Goal: Navigation & Orientation: Understand site structure

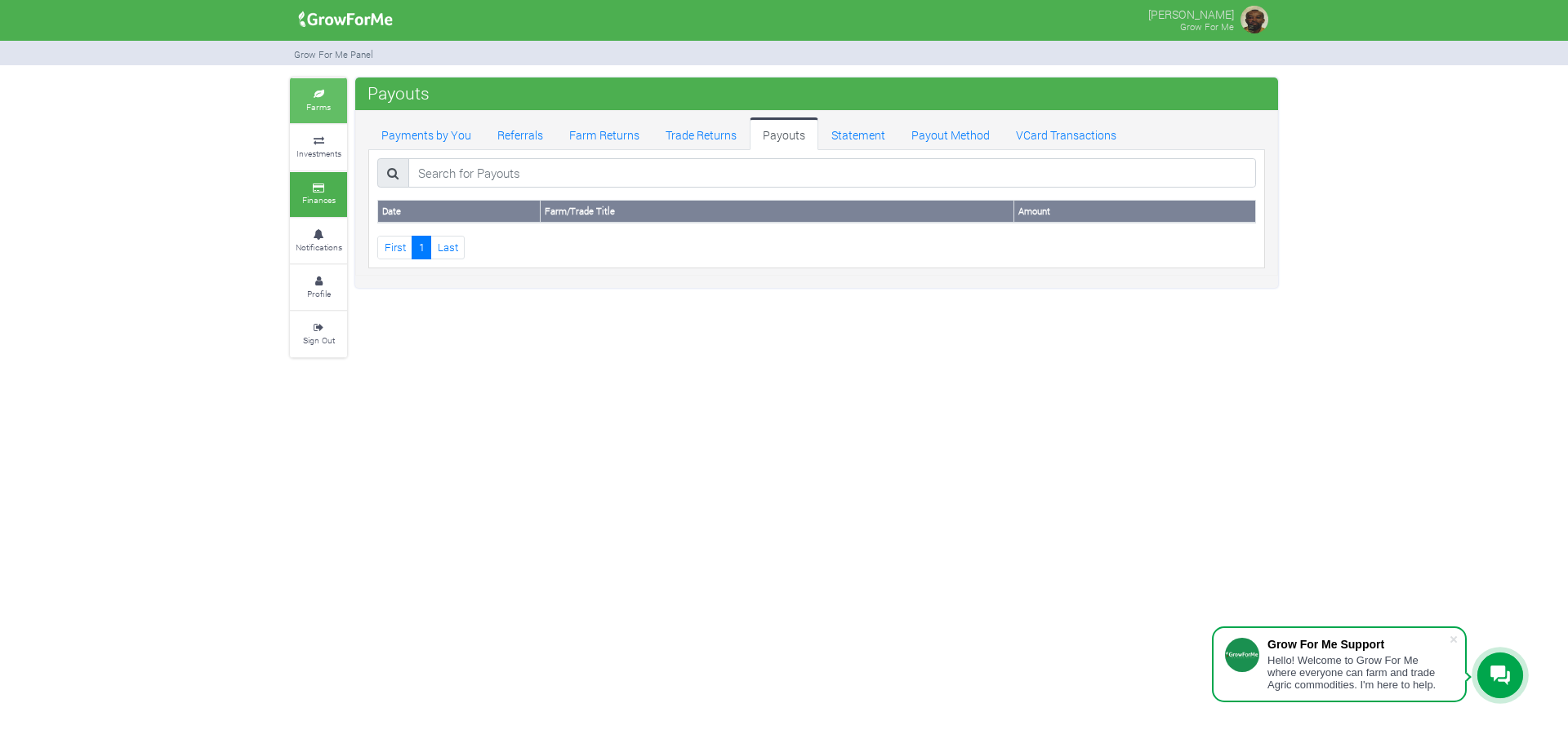
click at [322, 92] on icon at bounding box center [319, 94] width 49 height 8
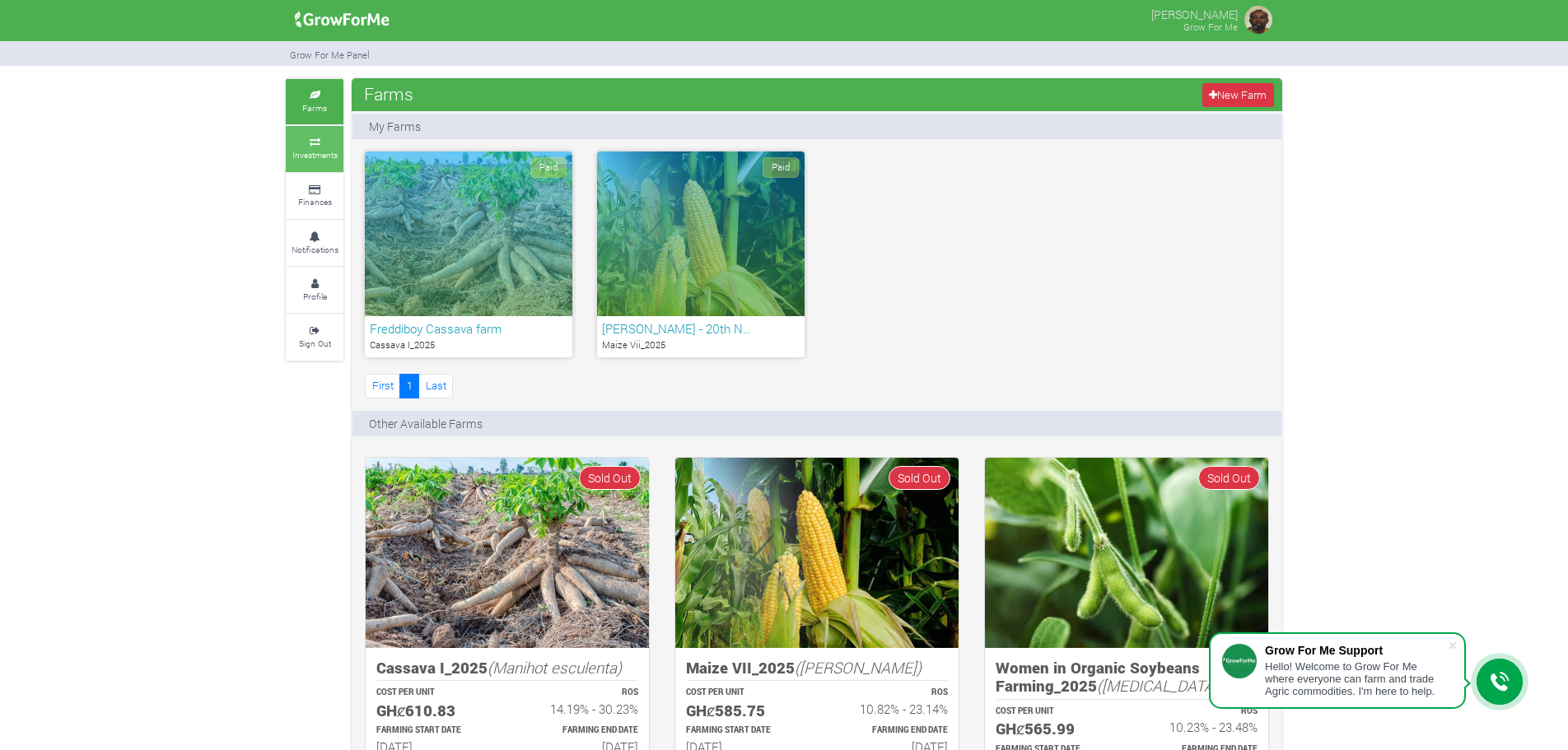
click at [316, 144] on icon at bounding box center [314, 142] width 50 height 8
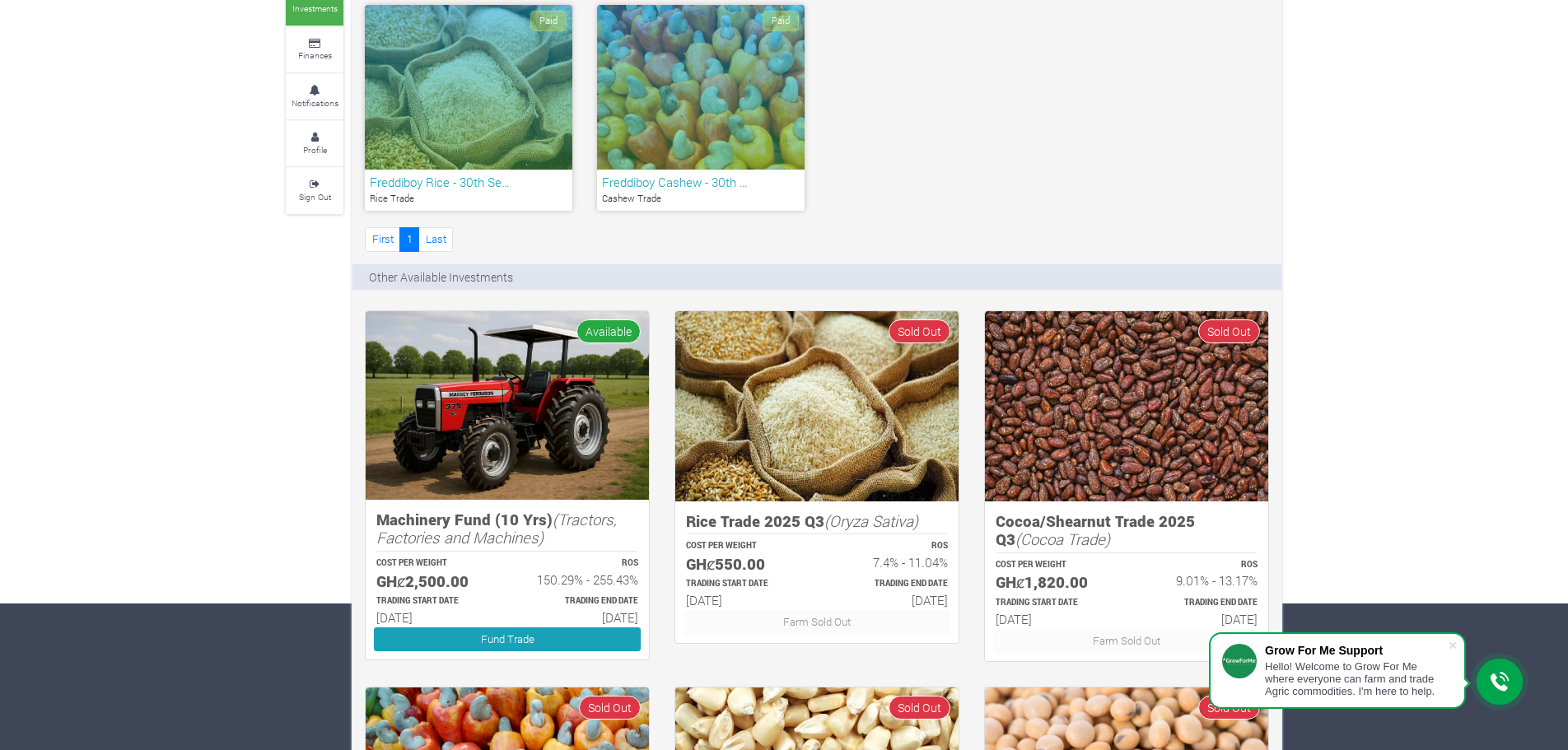
scroll to position [165, 0]
